Goal: Task Accomplishment & Management: Manage account settings

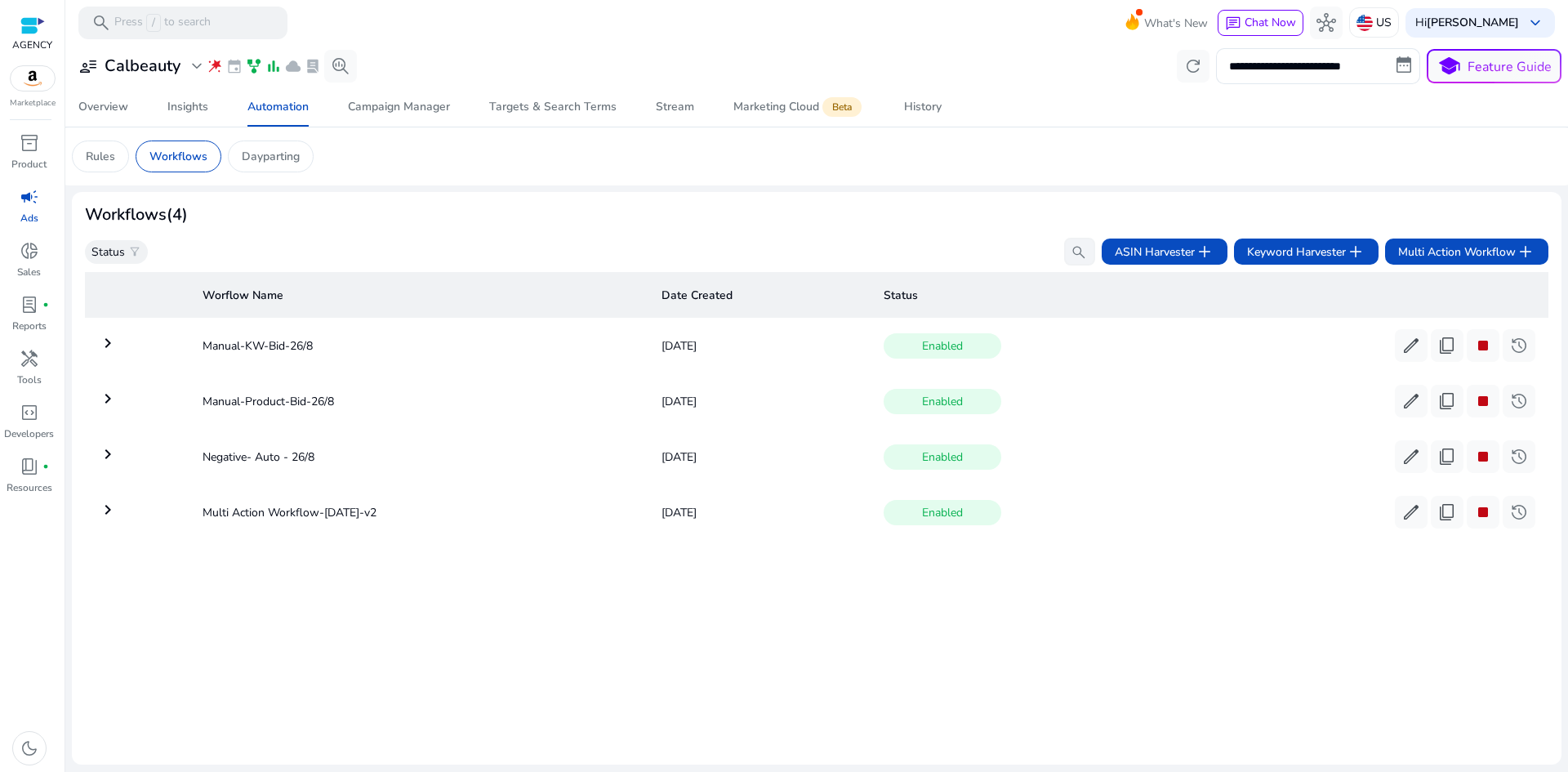
click at [25, 203] on span "campaign" at bounding box center [30, 197] width 20 height 20
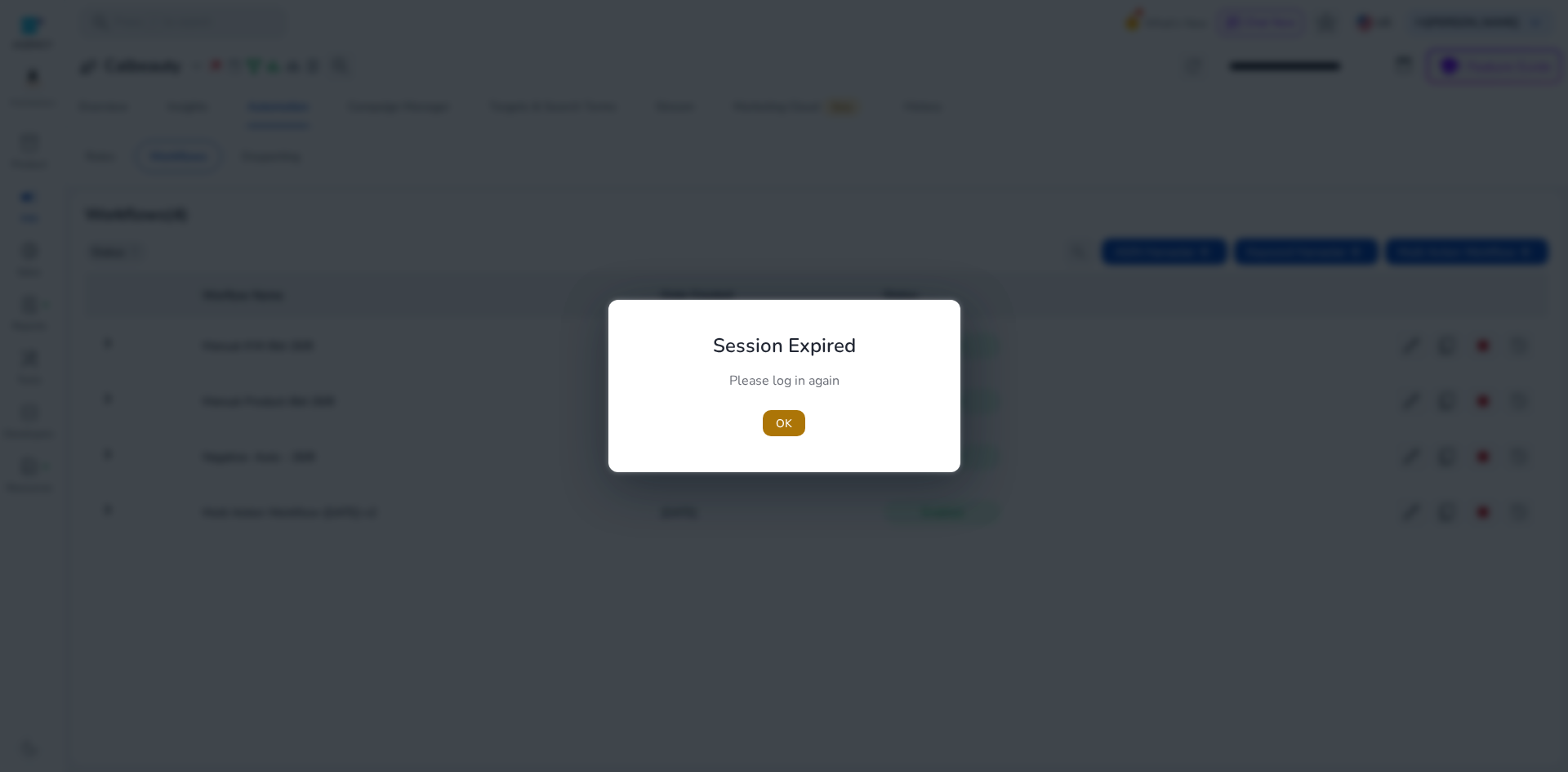
click at [782, 424] on span "OK" at bounding box center [784, 423] width 16 height 17
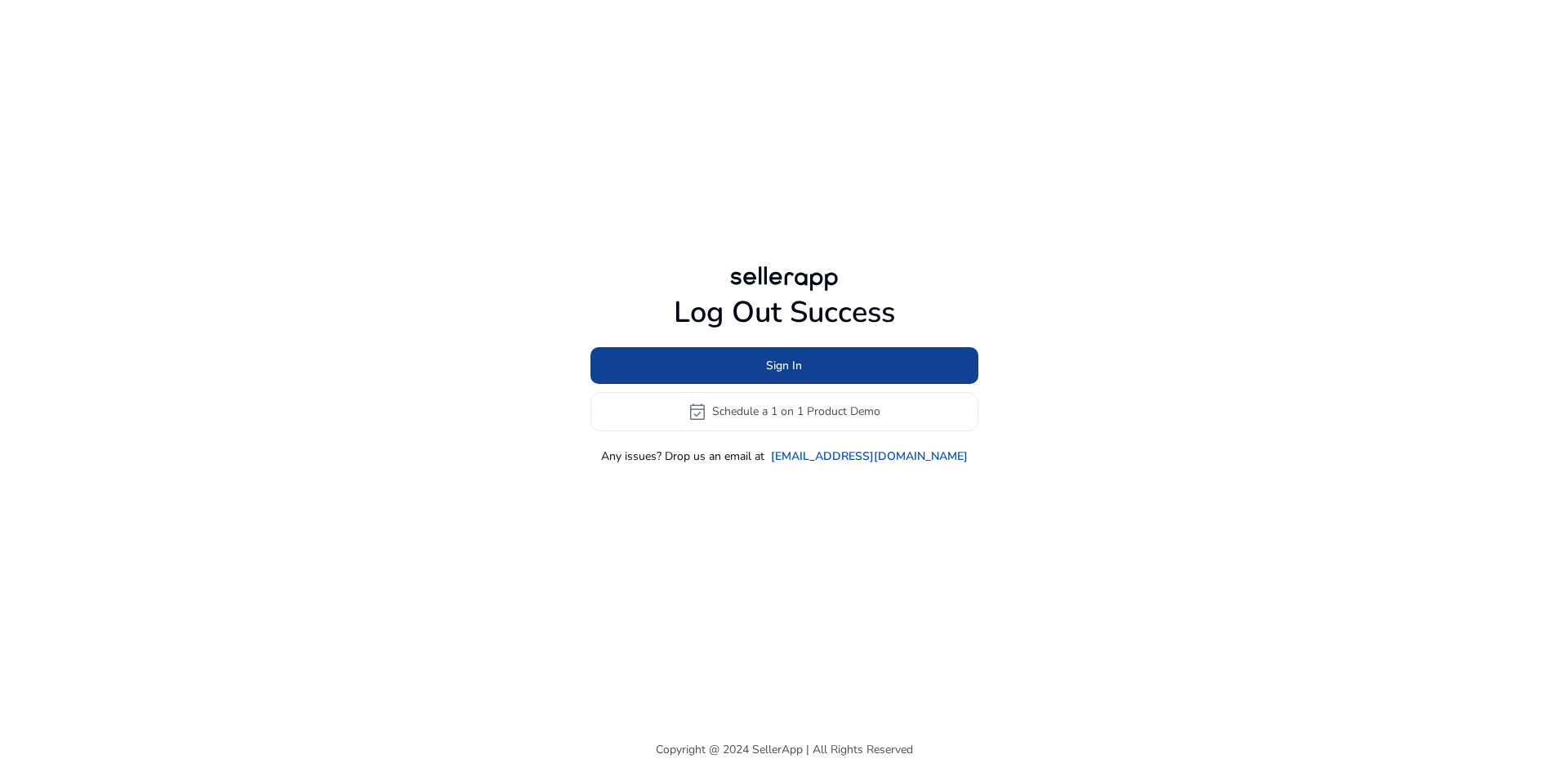
click at [765, 376] on span at bounding box center [784, 364] width 388 height 39
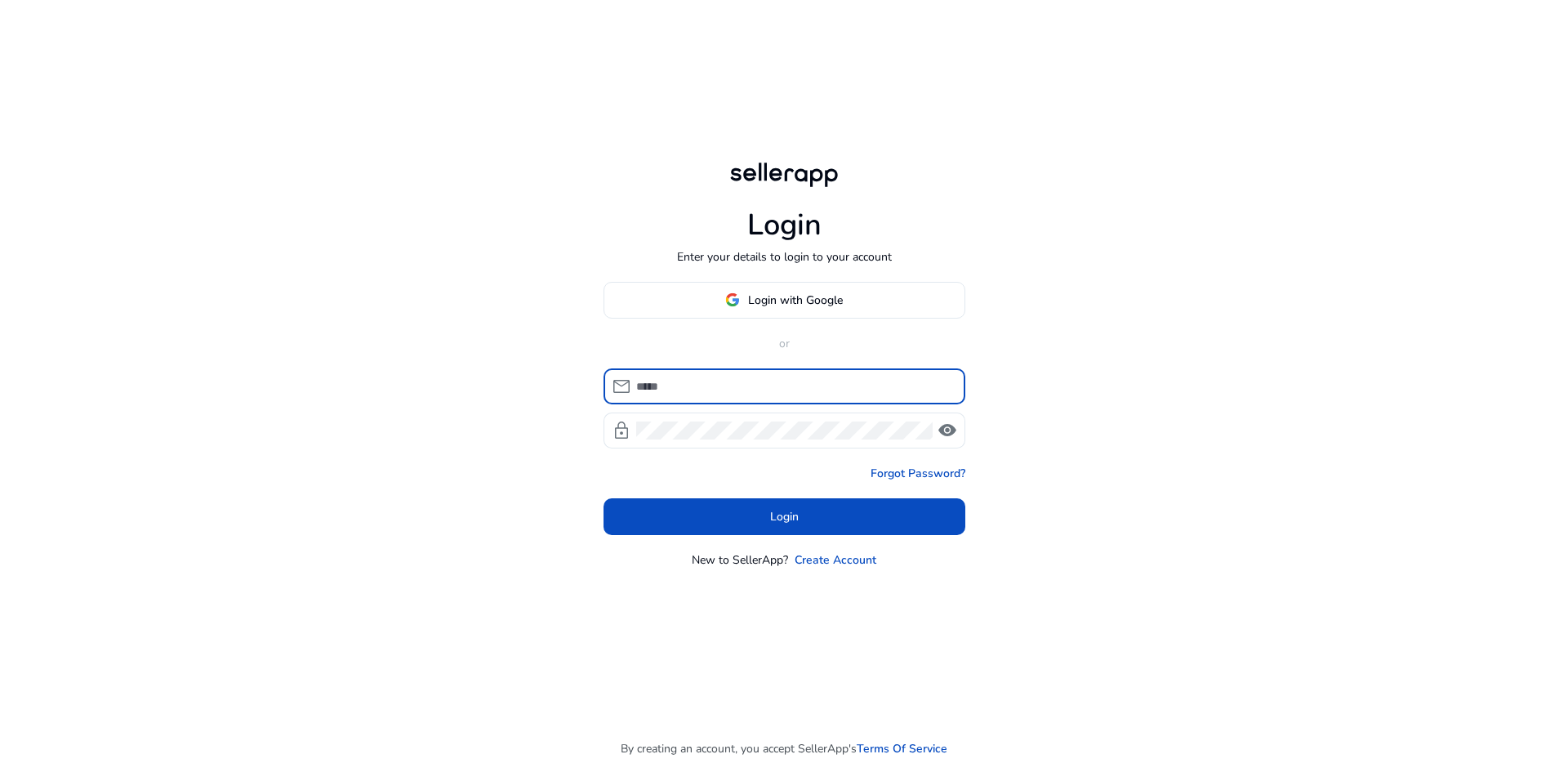
click at [758, 392] on input at bounding box center [794, 387] width 316 height 18
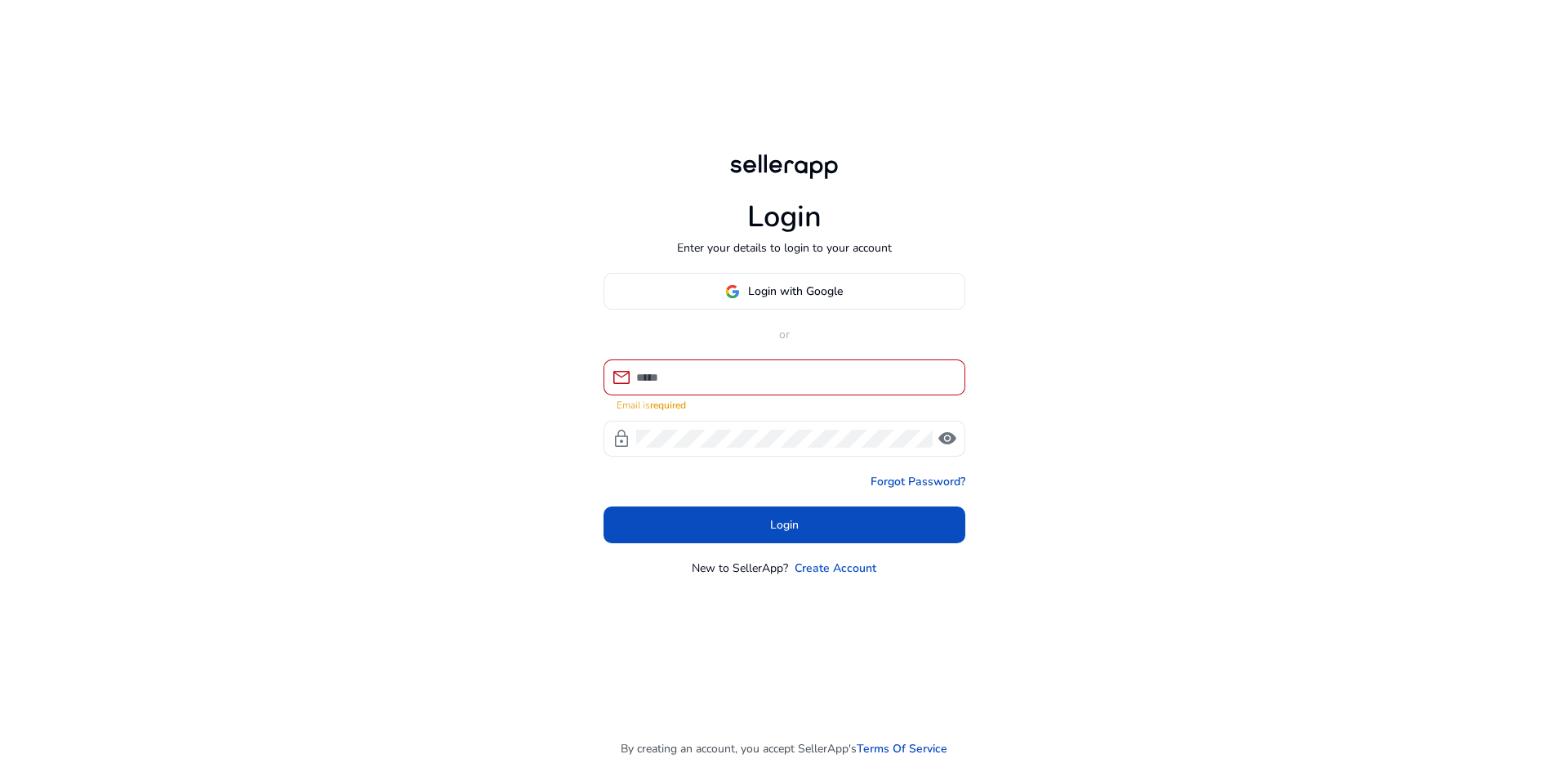
type input "**********"
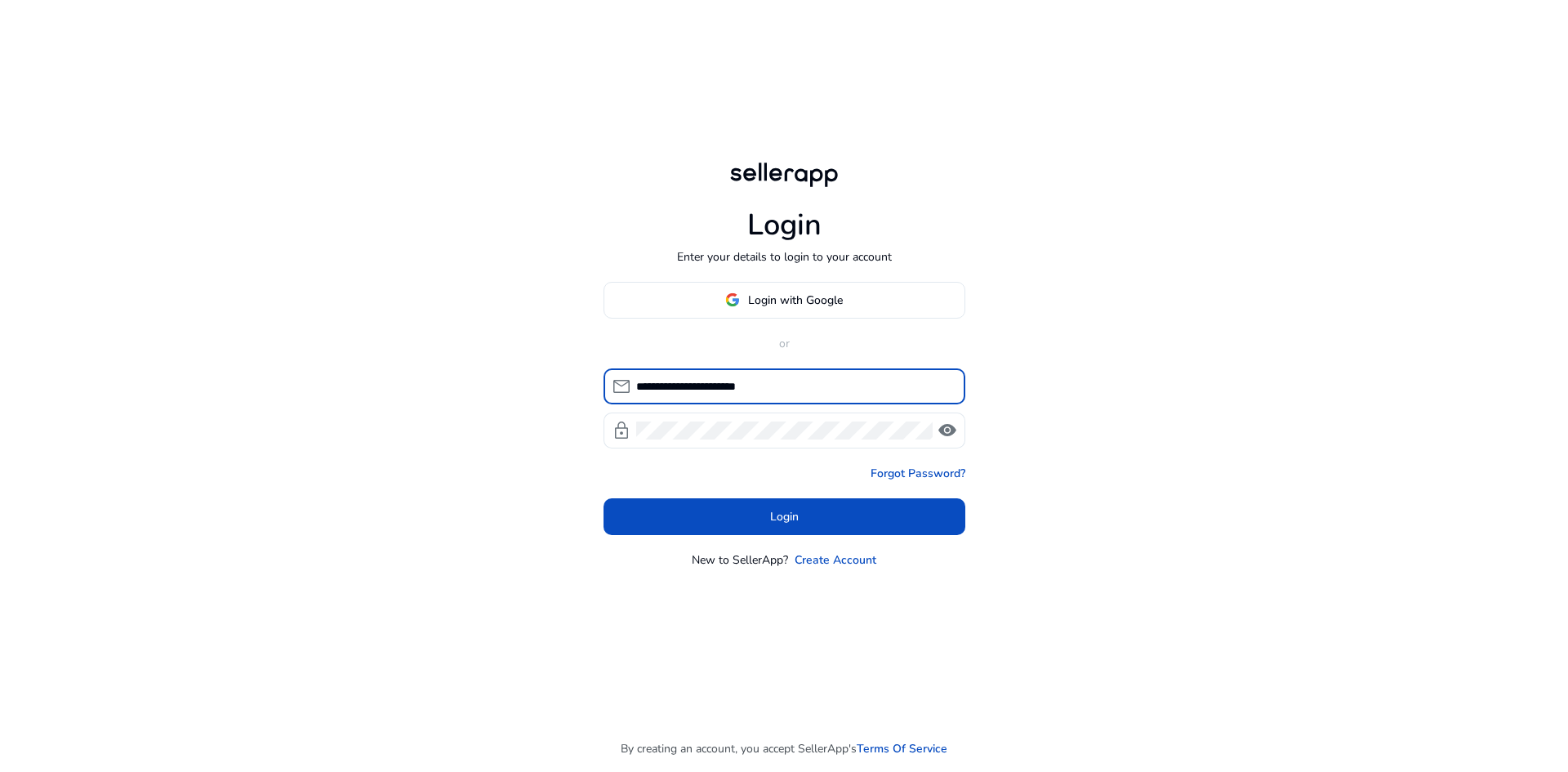
click button "Login" at bounding box center [784, 516] width 362 height 37
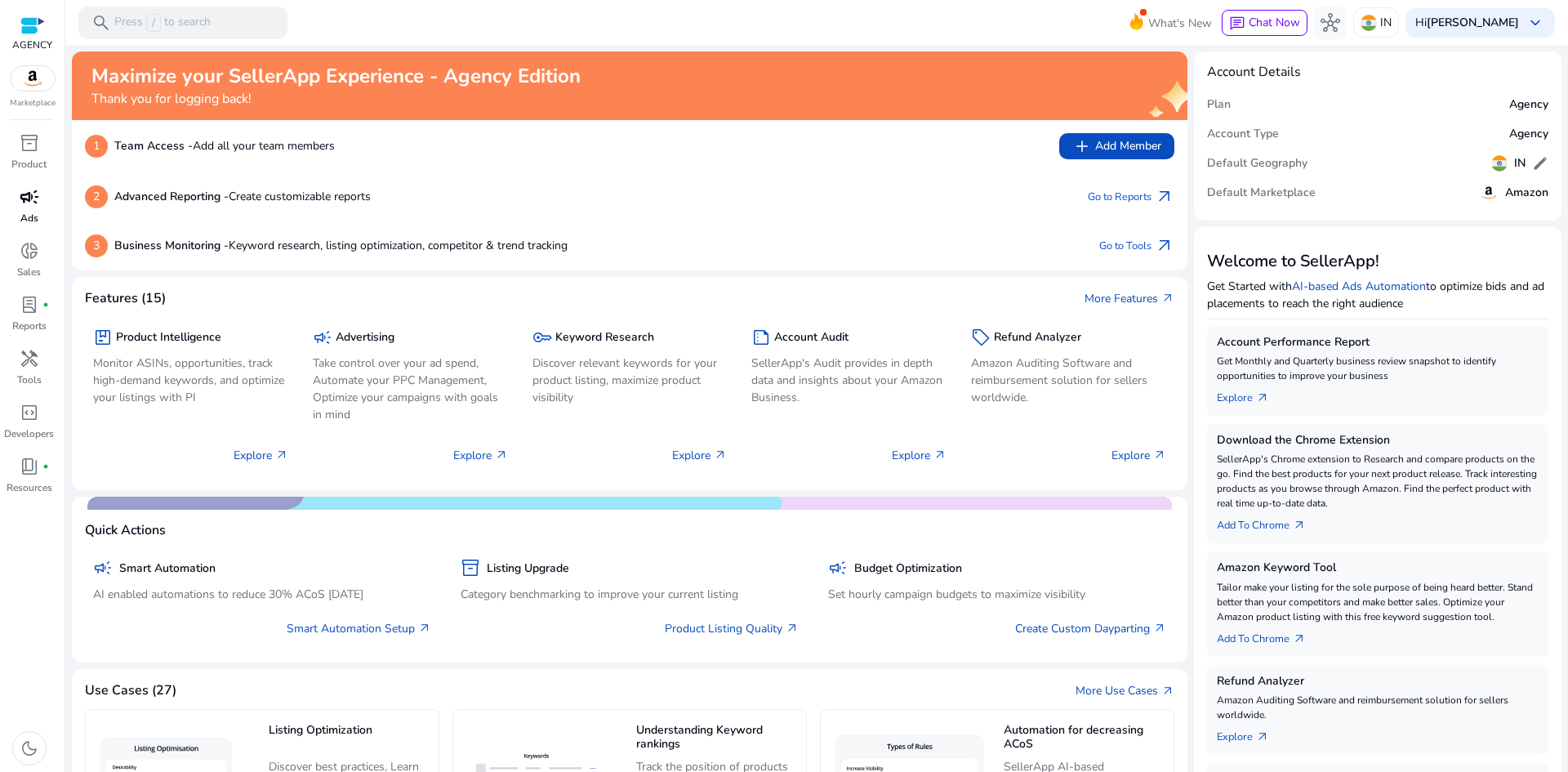
click at [33, 201] on span "campaign" at bounding box center [30, 197] width 20 height 20
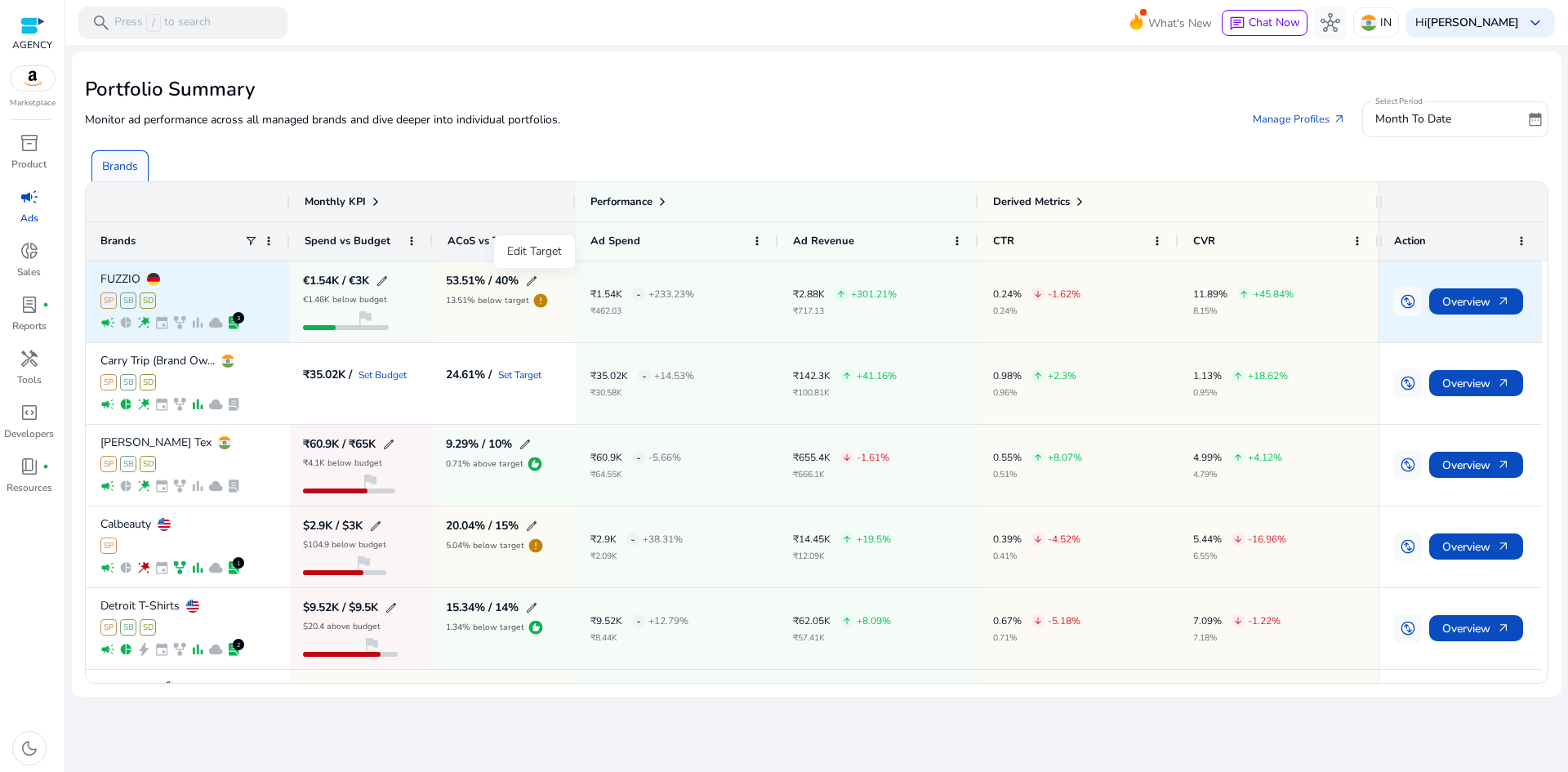
click at [534, 277] on span "edit" at bounding box center [531, 281] width 13 height 13
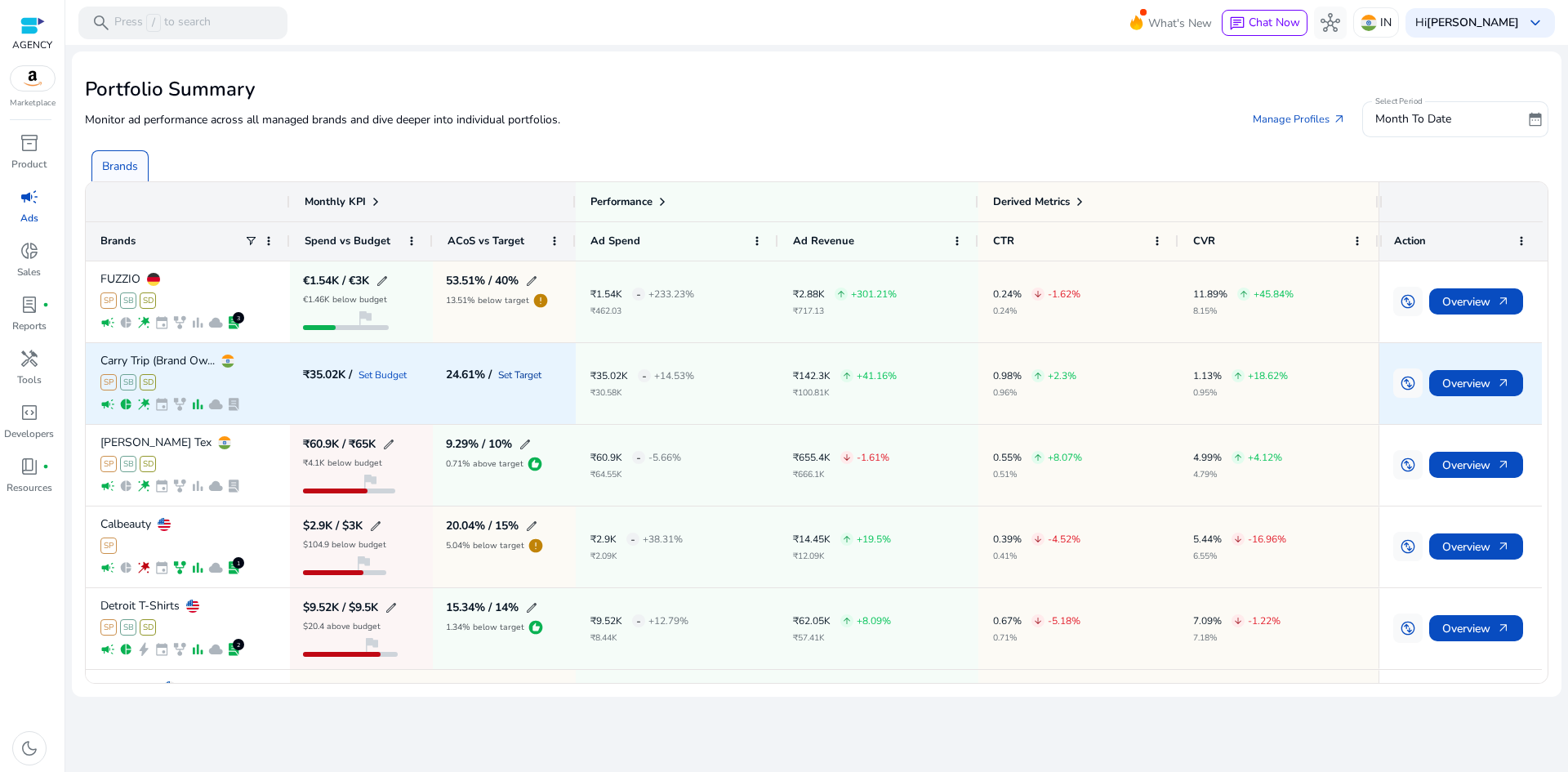
click at [532, 373] on link "Set Target" at bounding box center [520, 375] width 44 height 10
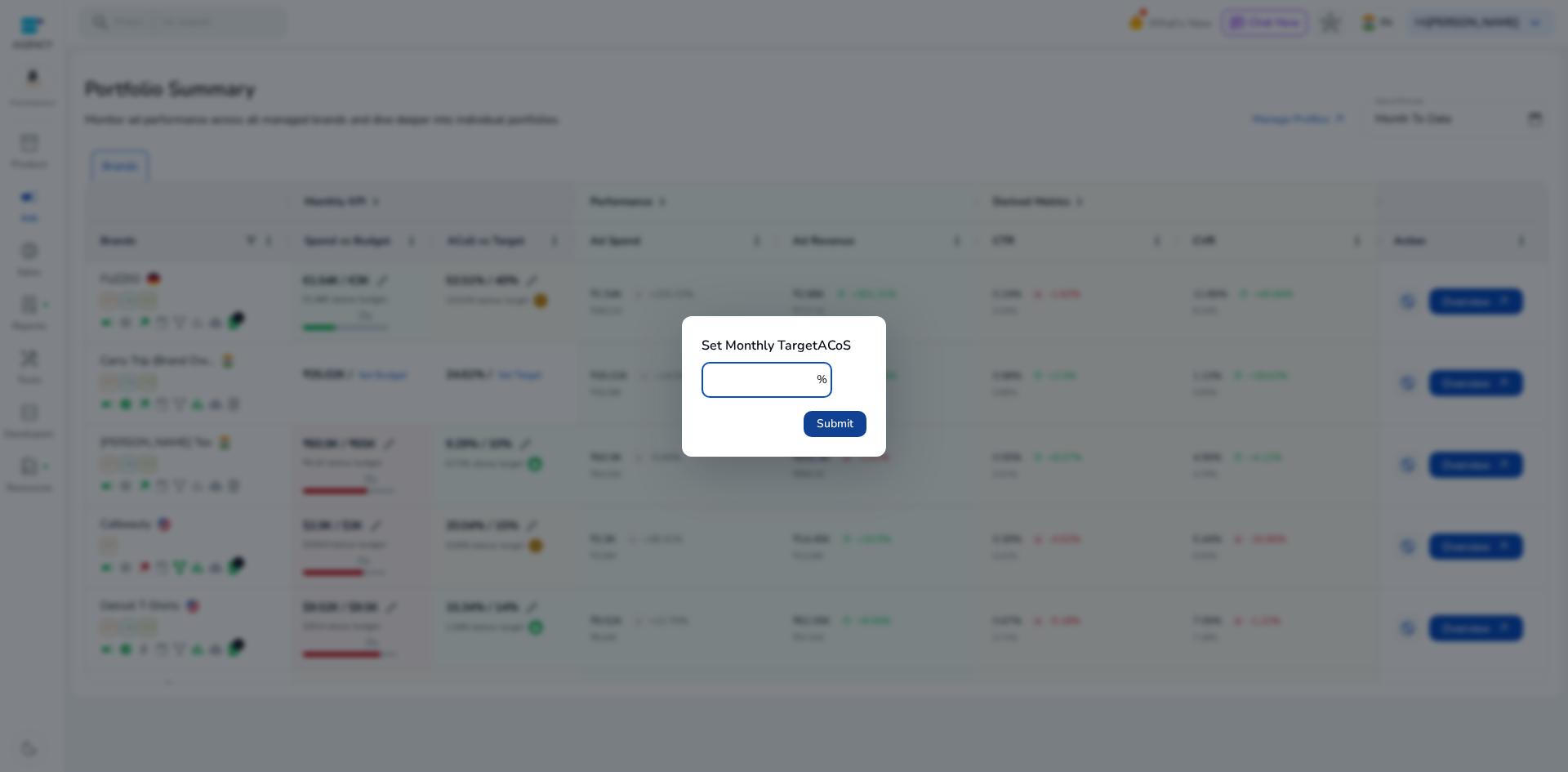
type input "***"
click at [815, 426] on span "submit" at bounding box center [834, 424] width 63 height 39
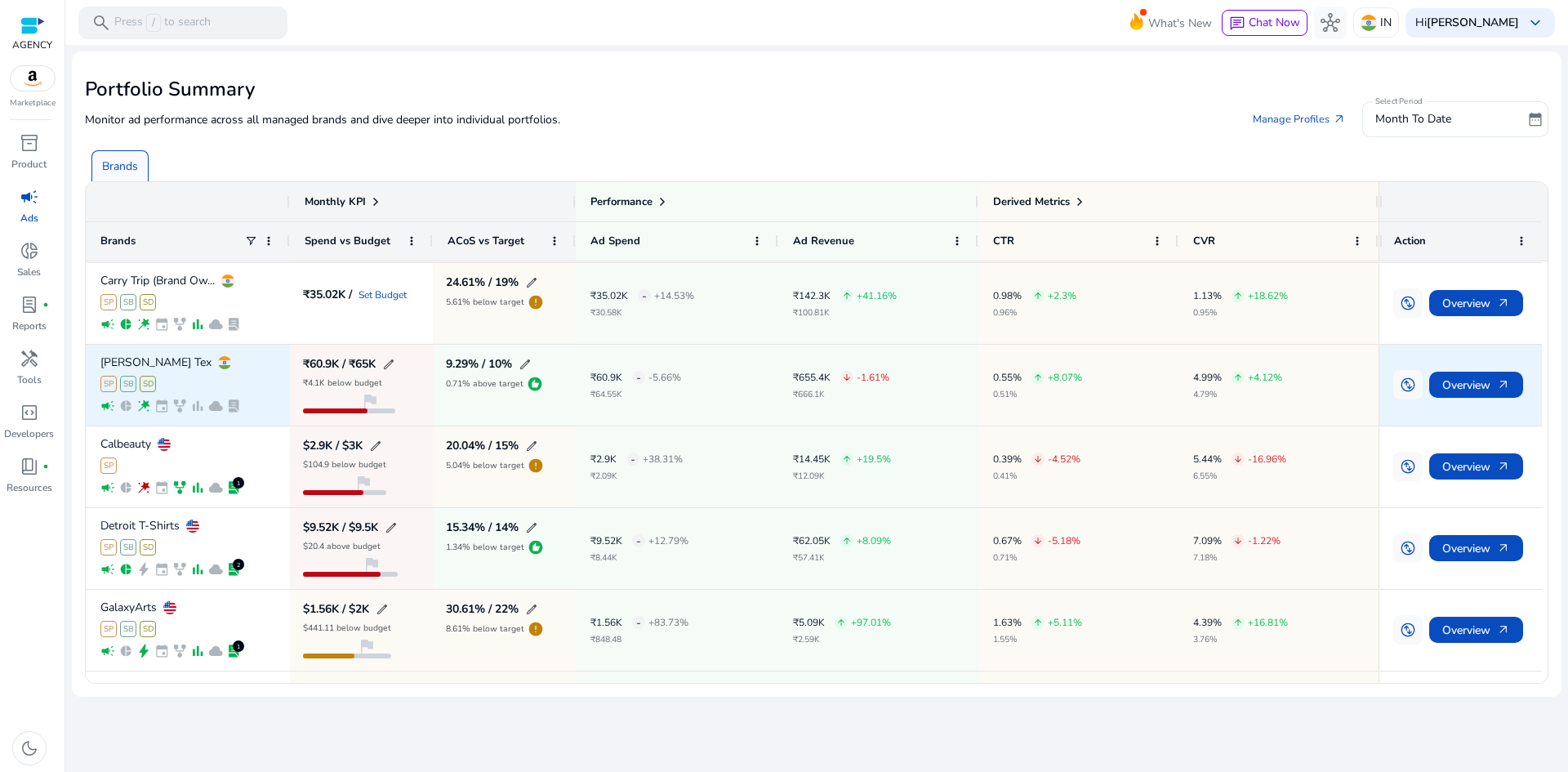
scroll to position [82, 0]
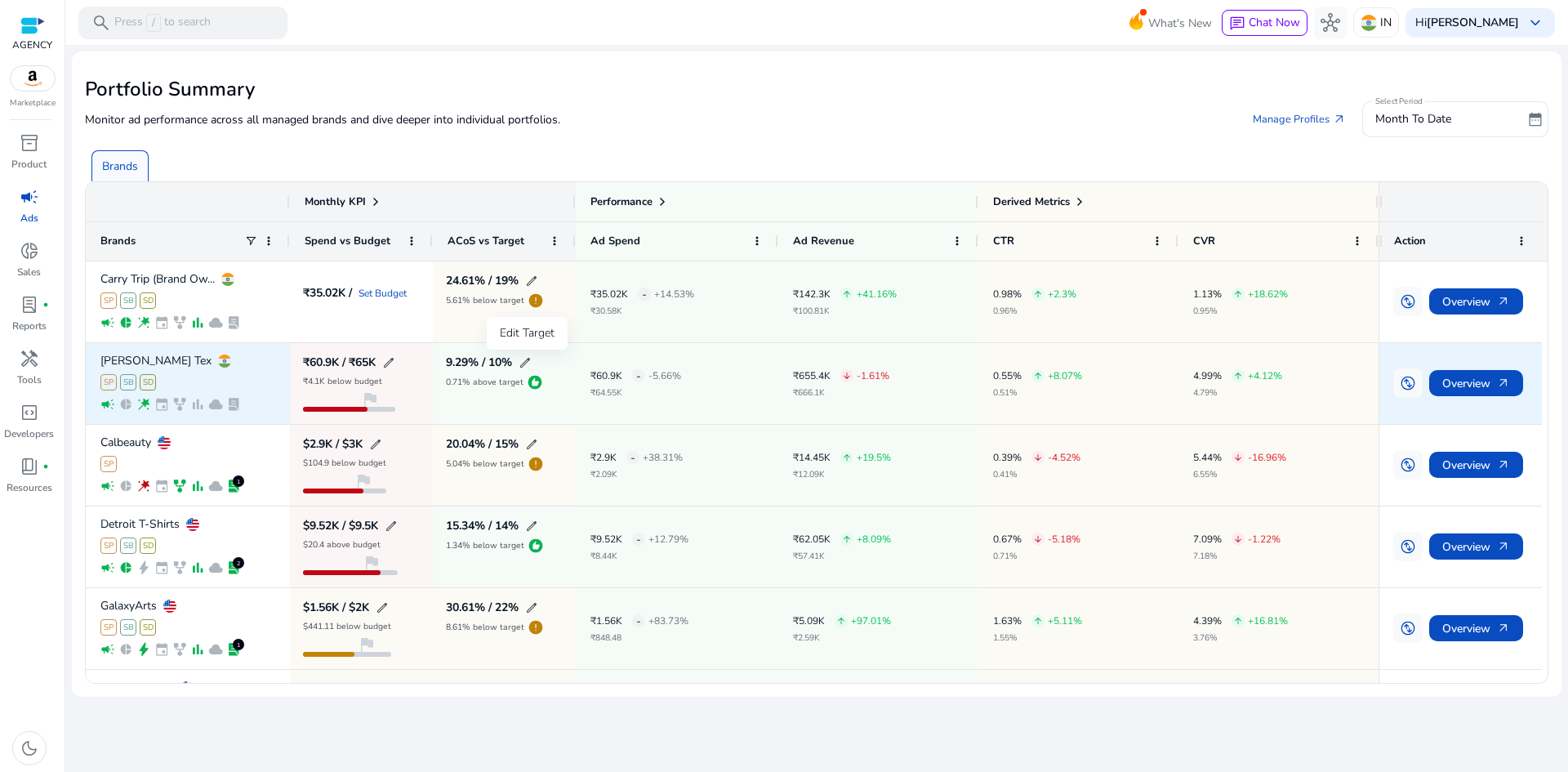
click at [531, 361] on span "edit" at bounding box center [525, 362] width 13 height 13
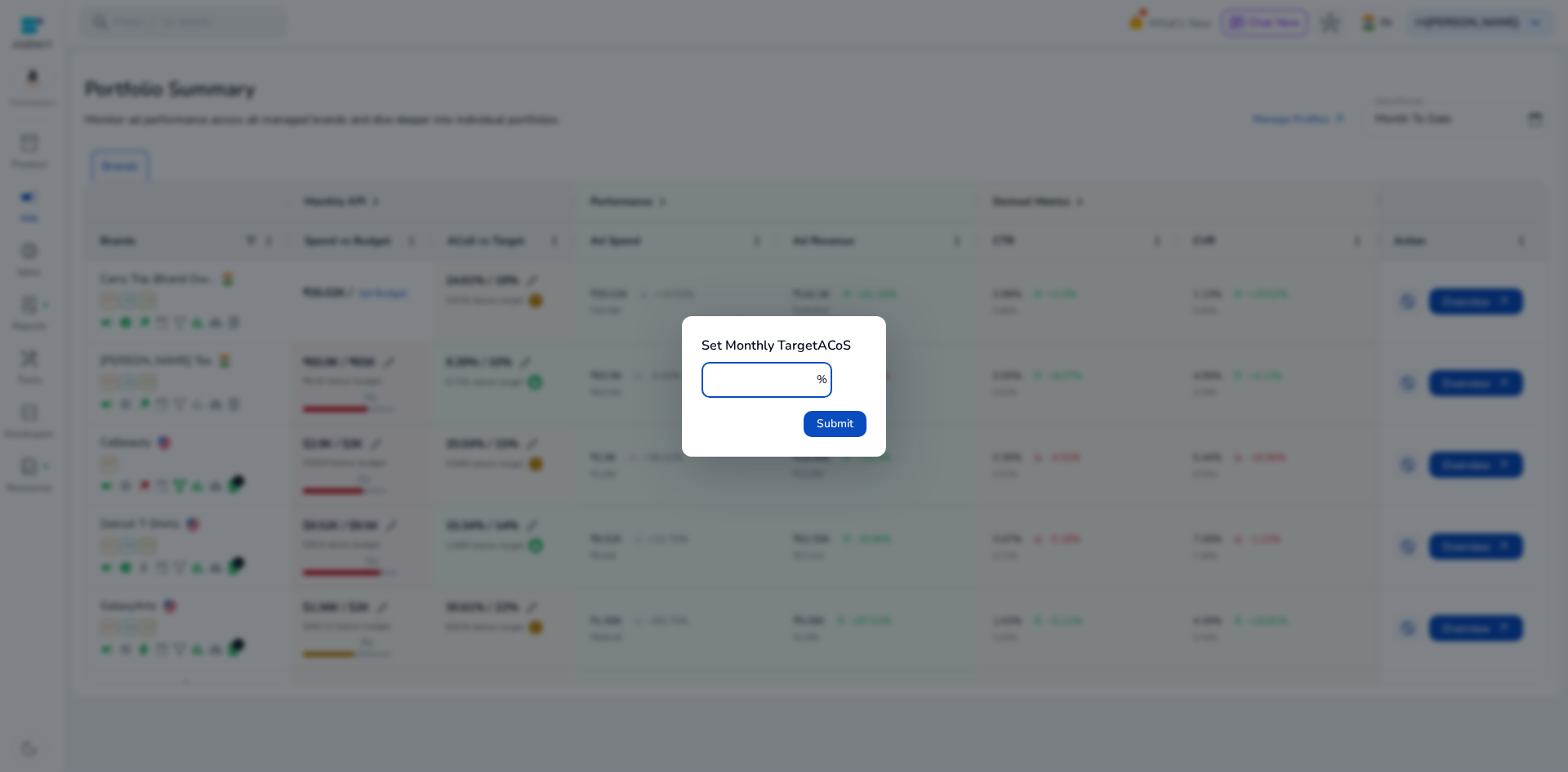
type input "*"
click at [839, 424] on span "Submit" at bounding box center [835, 423] width 37 height 17
